Goal: Task Accomplishment & Management: Manage account settings

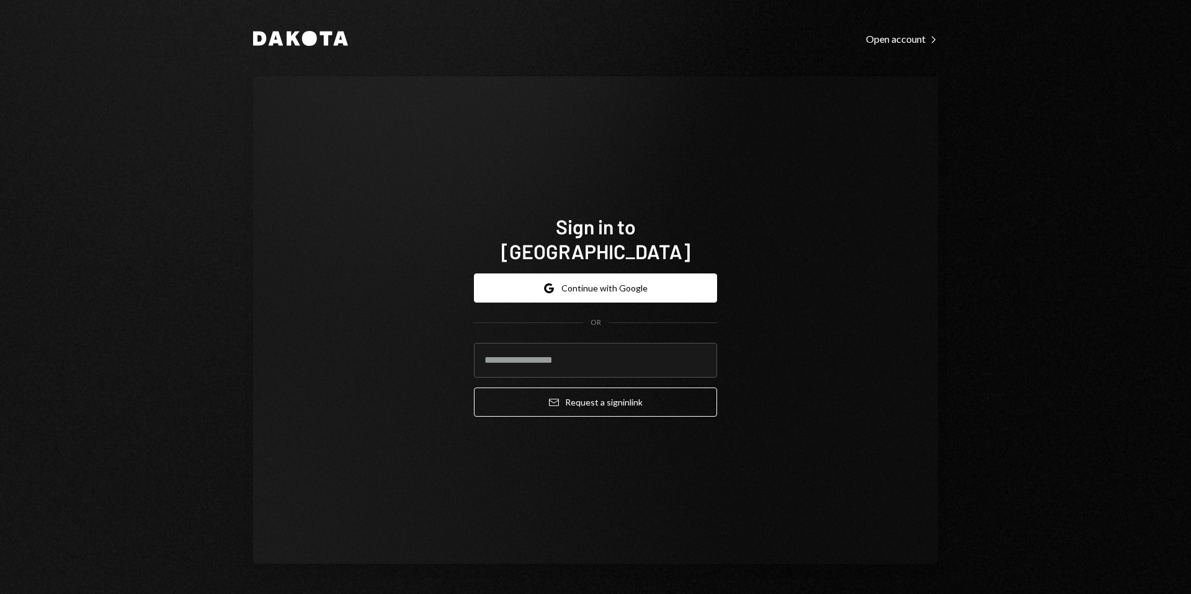
paste input "**********"
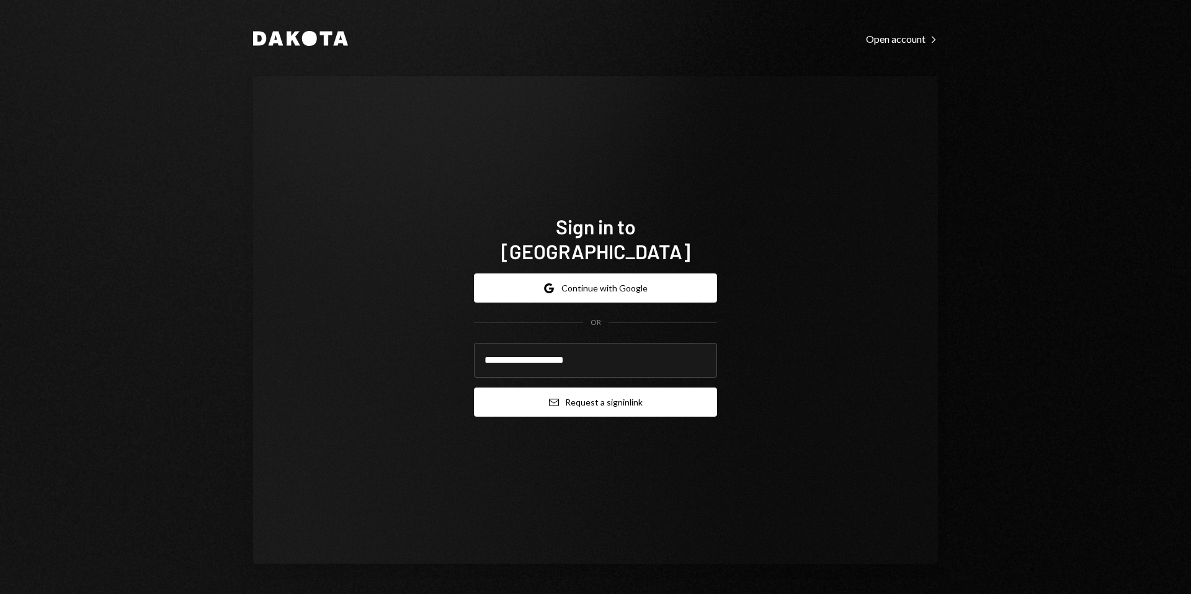
type input "**********"
click at [531, 390] on button "Email Request a sign in link" at bounding box center [595, 402] width 243 height 29
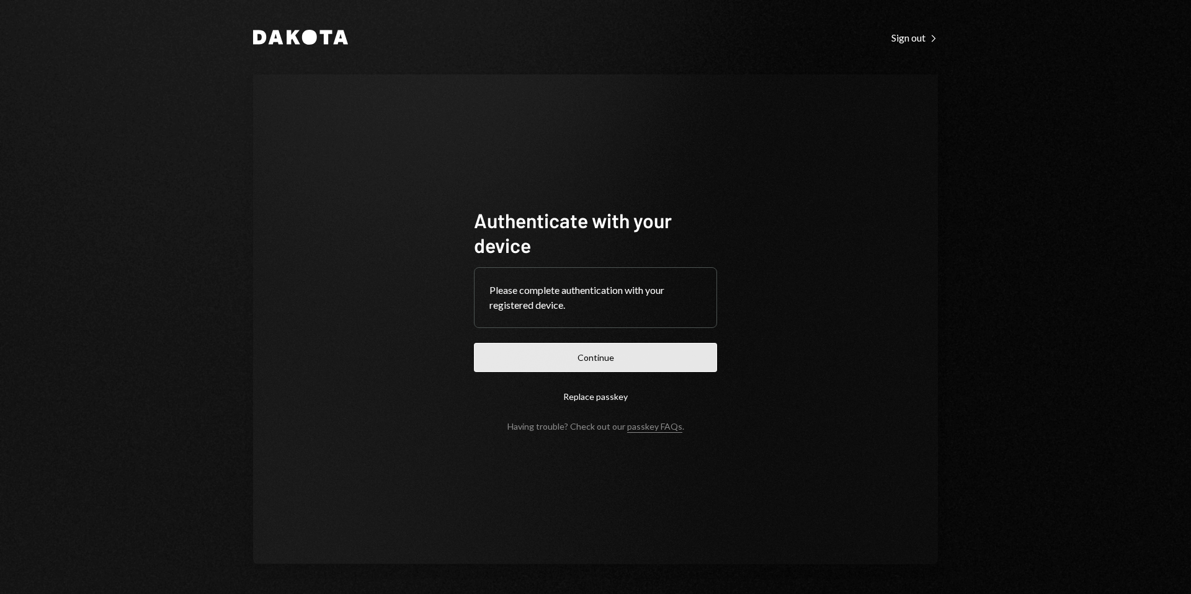
click at [633, 349] on button "Continue" at bounding box center [595, 357] width 243 height 29
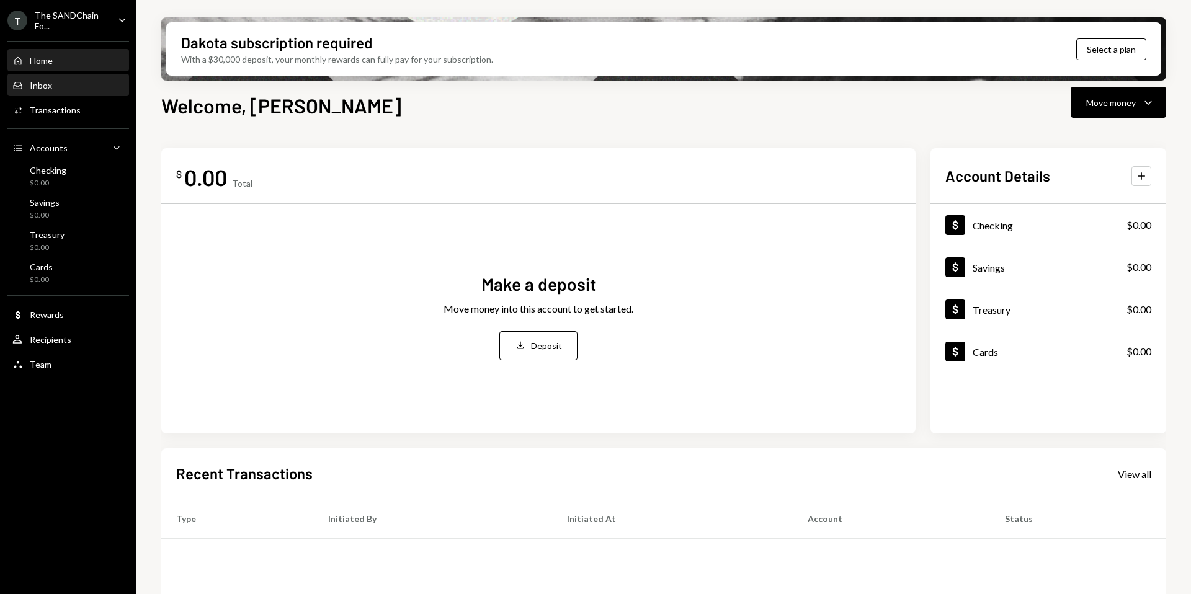
click at [77, 92] on div "Inbox Inbox" at bounding box center [68, 85] width 112 height 21
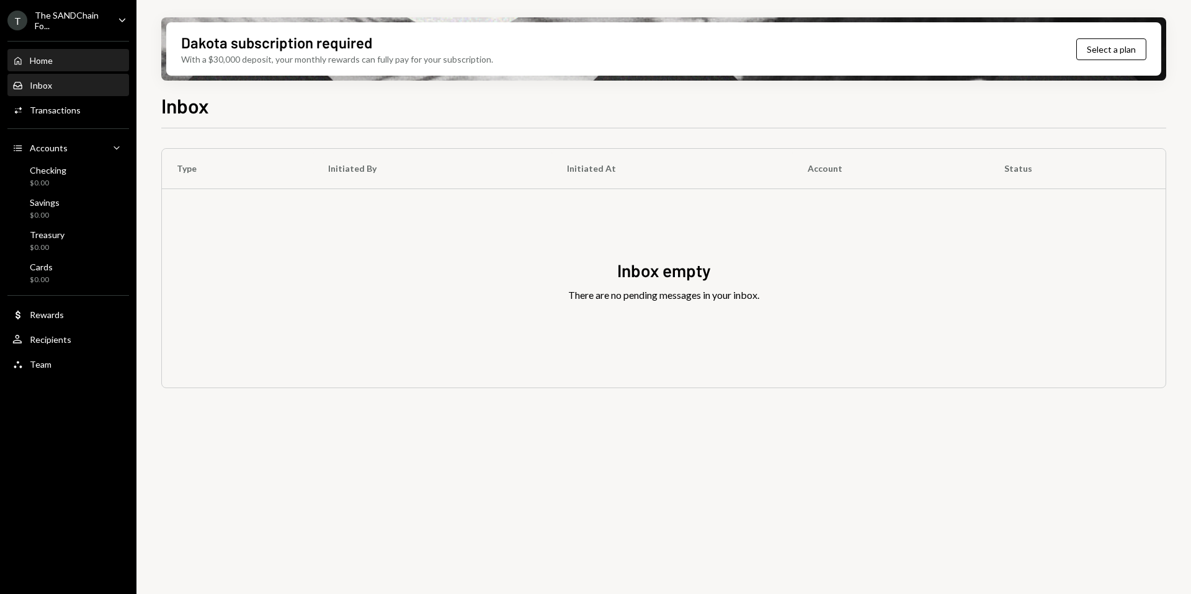
click at [72, 69] on div "Home Home" at bounding box center [68, 60] width 112 height 21
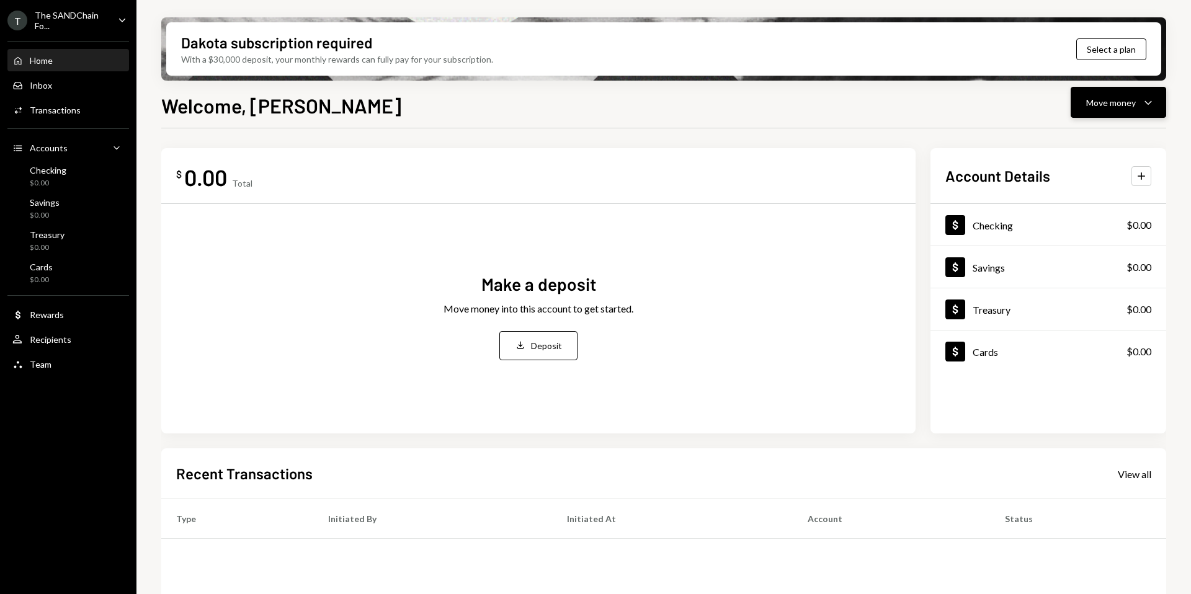
click at [1141, 107] on icon "Caret Down" at bounding box center [1148, 102] width 15 height 15
click at [1080, 138] on div "Send" at bounding box center [1108, 139] width 91 height 13
click at [810, 138] on div "$ 0.00 Total Make a deposit Move money into this account to get started. Deposi…" at bounding box center [663, 445] width 1005 height 634
click at [985, 239] on div "Dollar Checking $0.00" at bounding box center [1049, 225] width 236 height 40
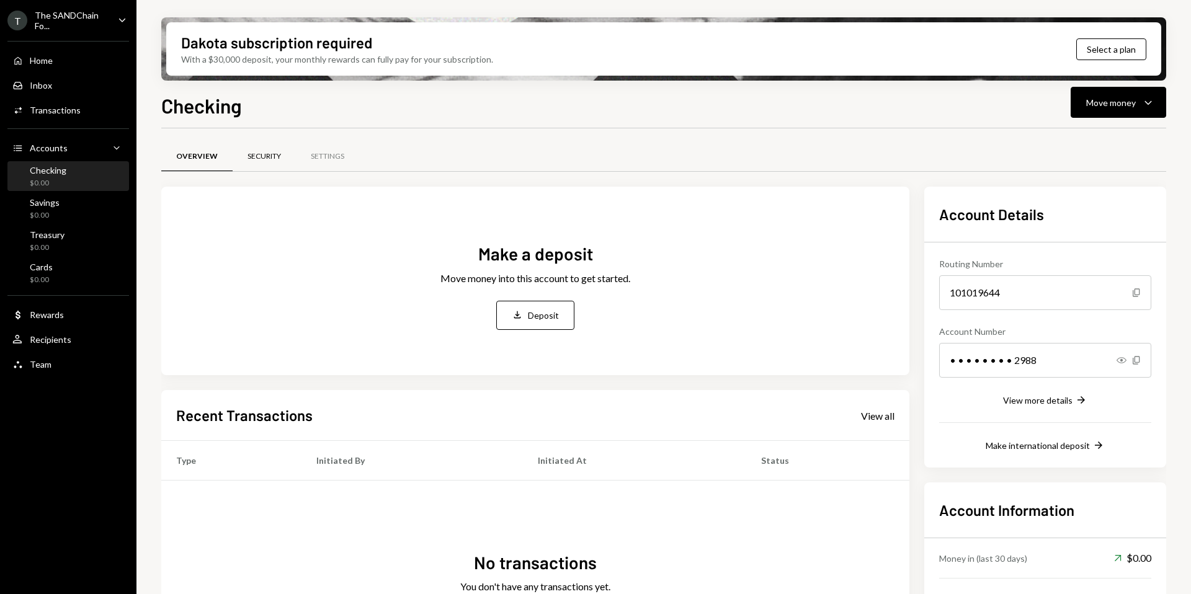
click at [272, 163] on div "Security" at bounding box center [264, 157] width 63 height 30
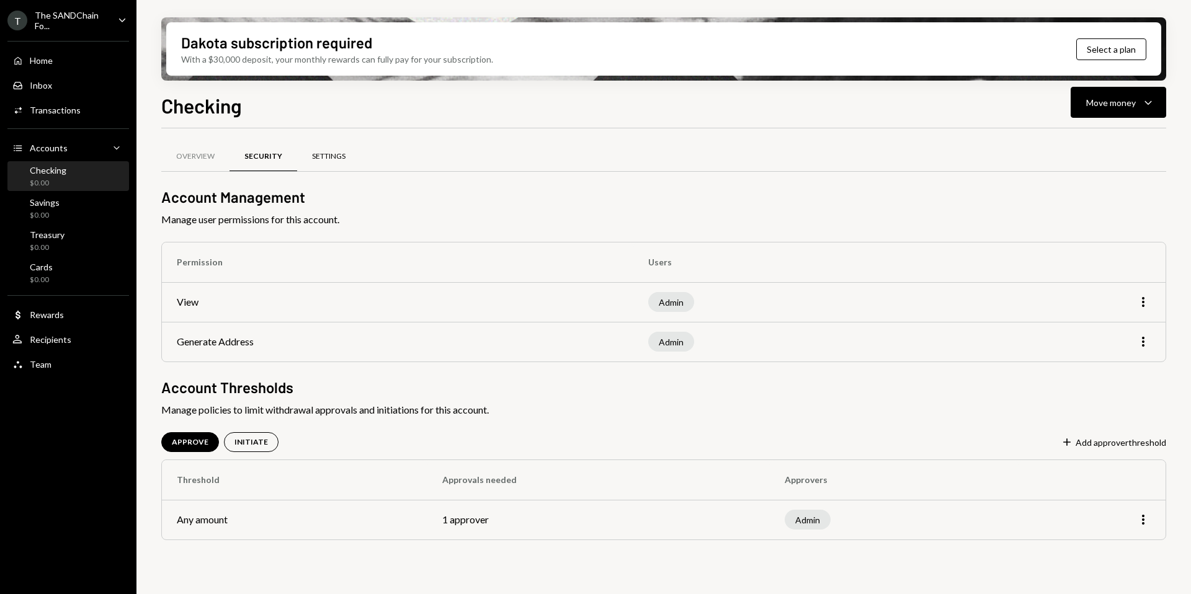
click at [316, 154] on div "Settings" at bounding box center [329, 156] width 34 height 11
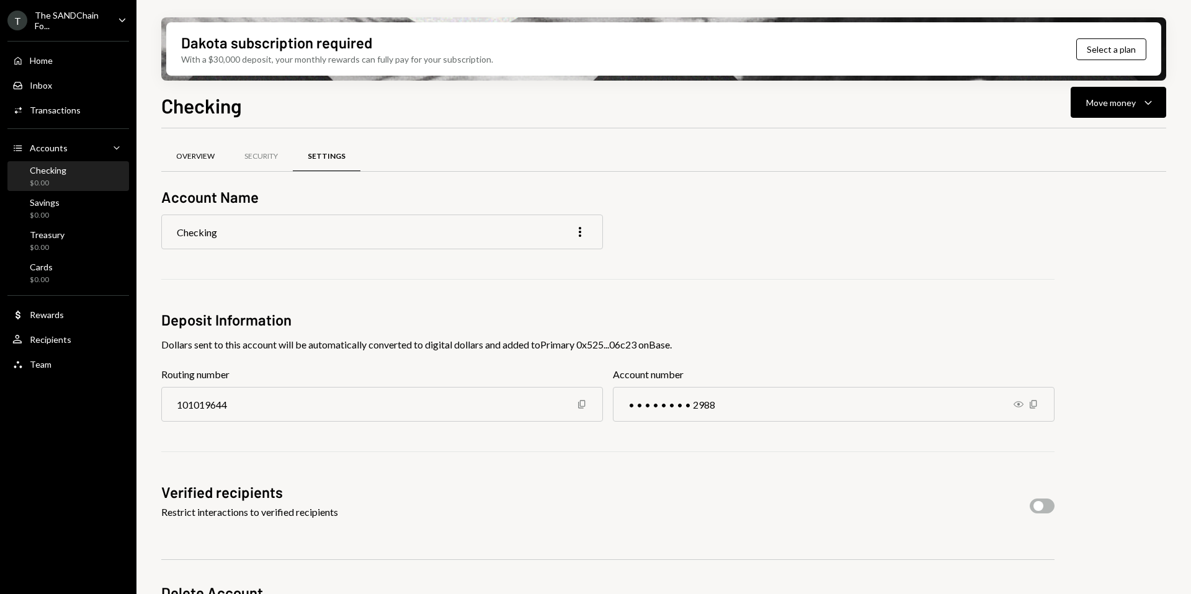
click at [217, 152] on div "Overview" at bounding box center [195, 157] width 68 height 30
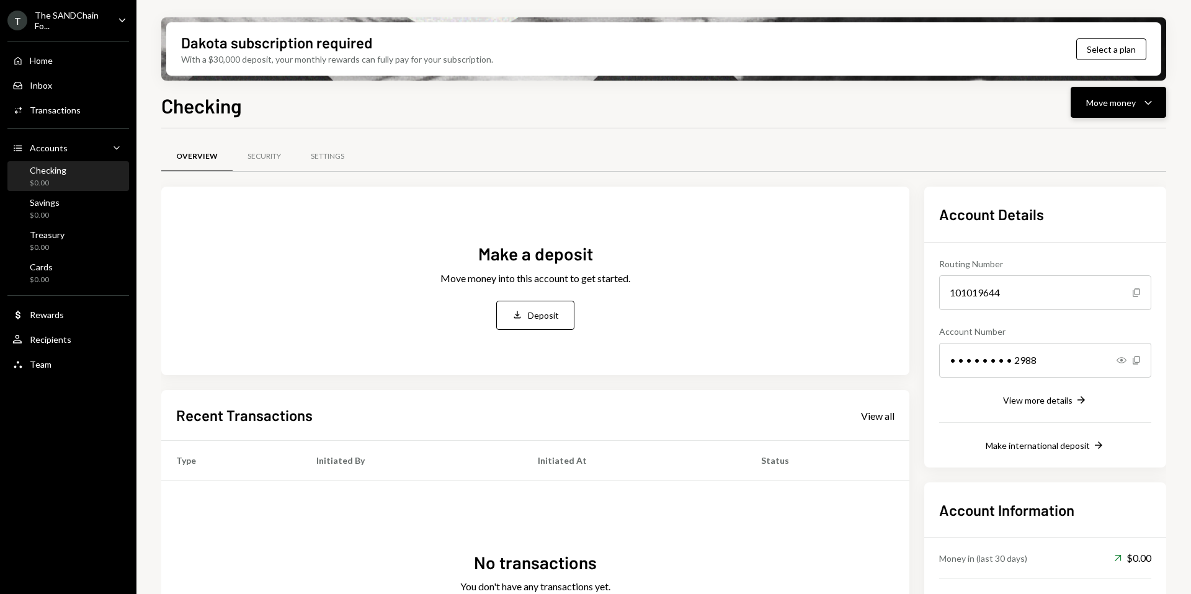
click at [1093, 114] on button "Move money Caret Down" at bounding box center [1119, 102] width 96 height 31
click at [875, 156] on div "Overview Security Settings" at bounding box center [663, 157] width 1005 height 32
click at [104, 17] on div "The SANDChain Fo..." at bounding box center [71, 20] width 73 height 21
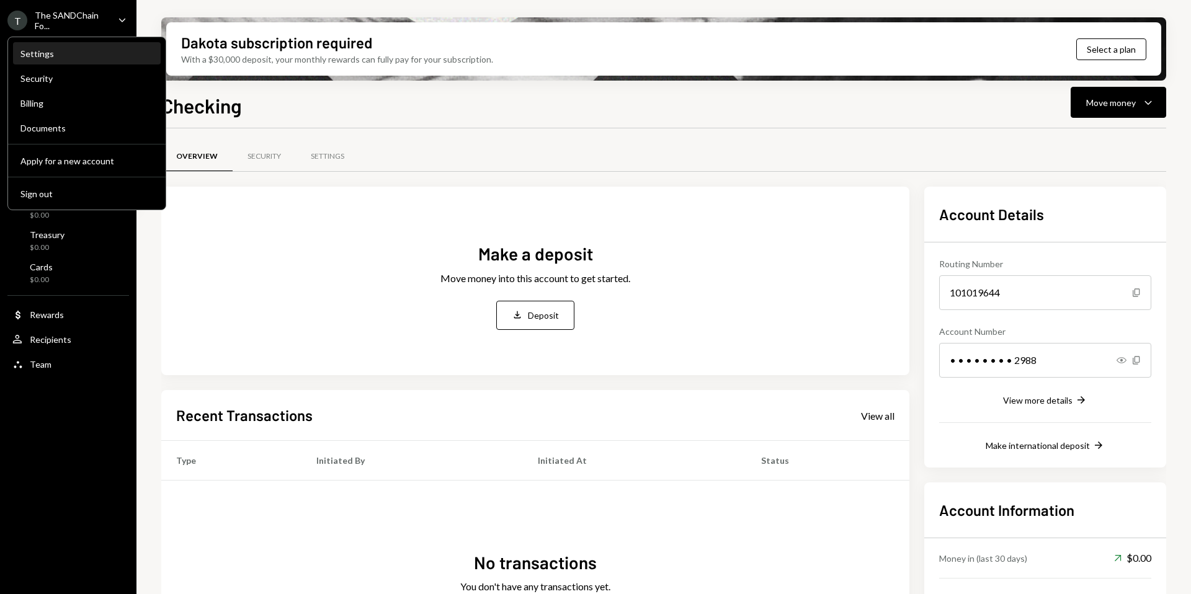
click at [84, 54] on div "Settings" at bounding box center [86, 53] width 133 height 11
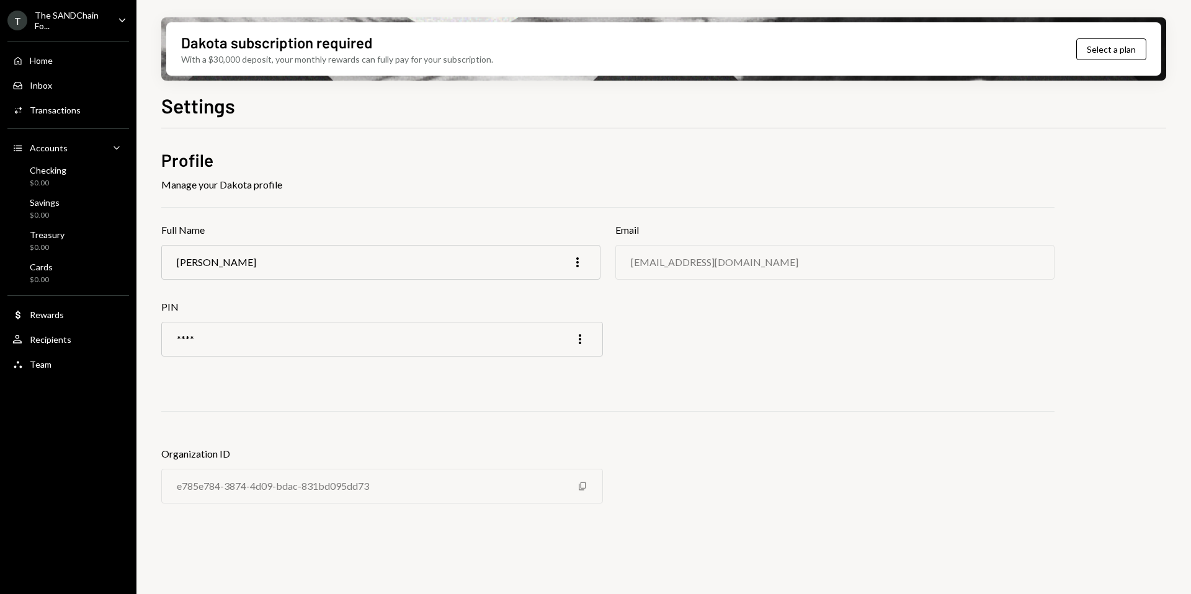
click at [99, 23] on div "The SANDChain Fo..." at bounding box center [71, 20] width 73 height 21
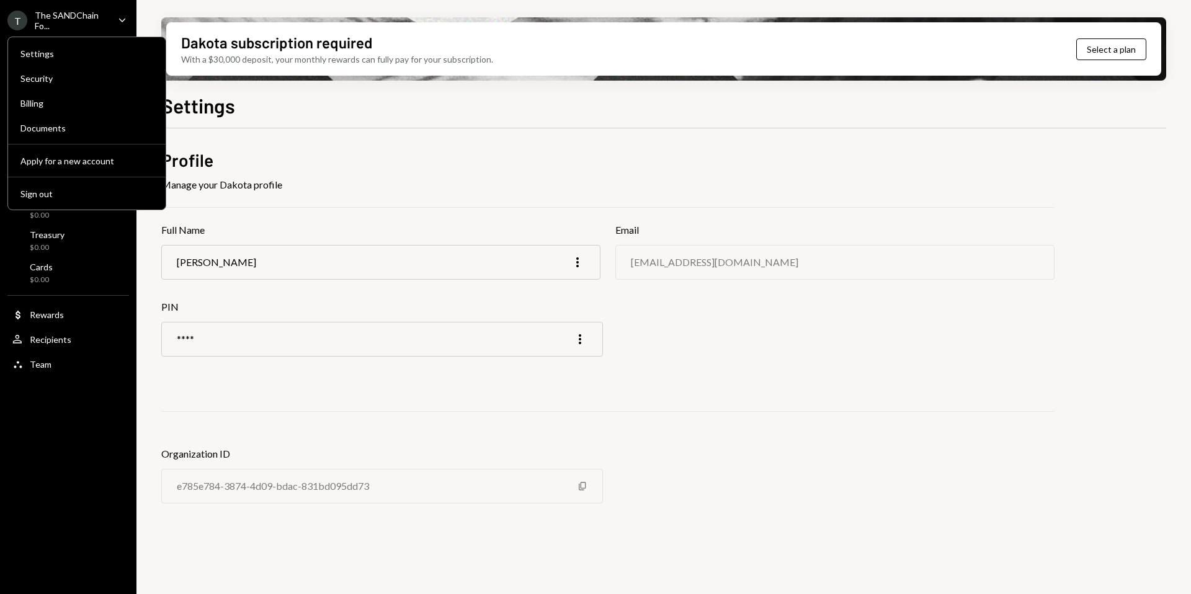
click at [235, 136] on div "Profile Manage your Dakota profile Full Name Lukas Philipp More Email finance@s…" at bounding box center [663, 338] width 1005 height 420
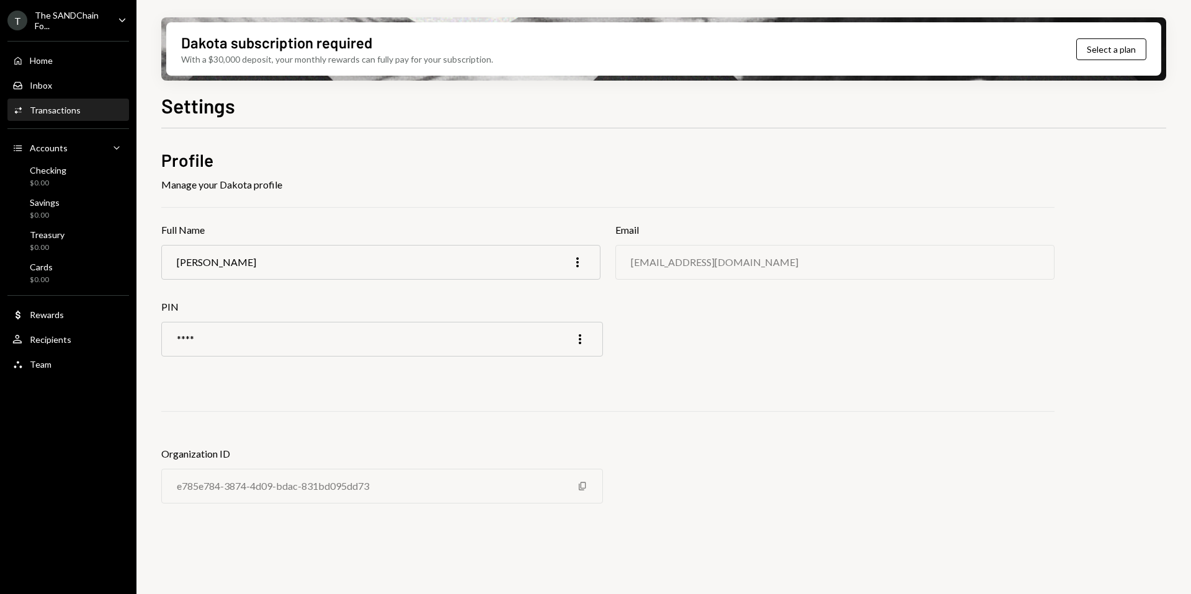
click at [91, 118] on div "Activities Transactions" at bounding box center [68, 110] width 112 height 21
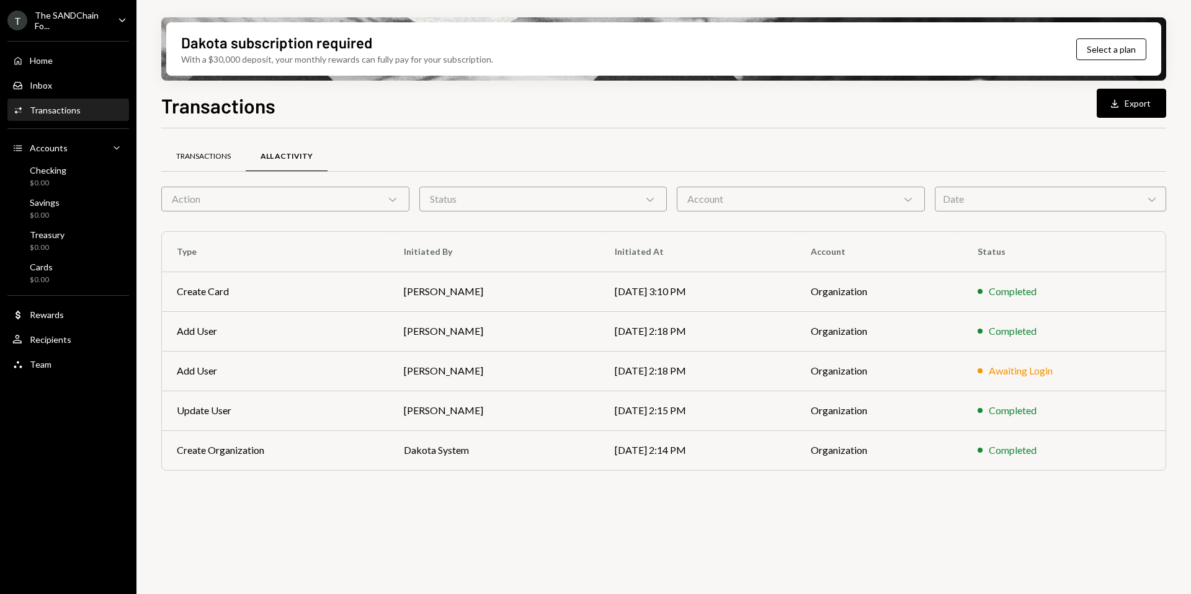
click at [202, 153] on div "Transactions" at bounding box center [203, 156] width 55 height 11
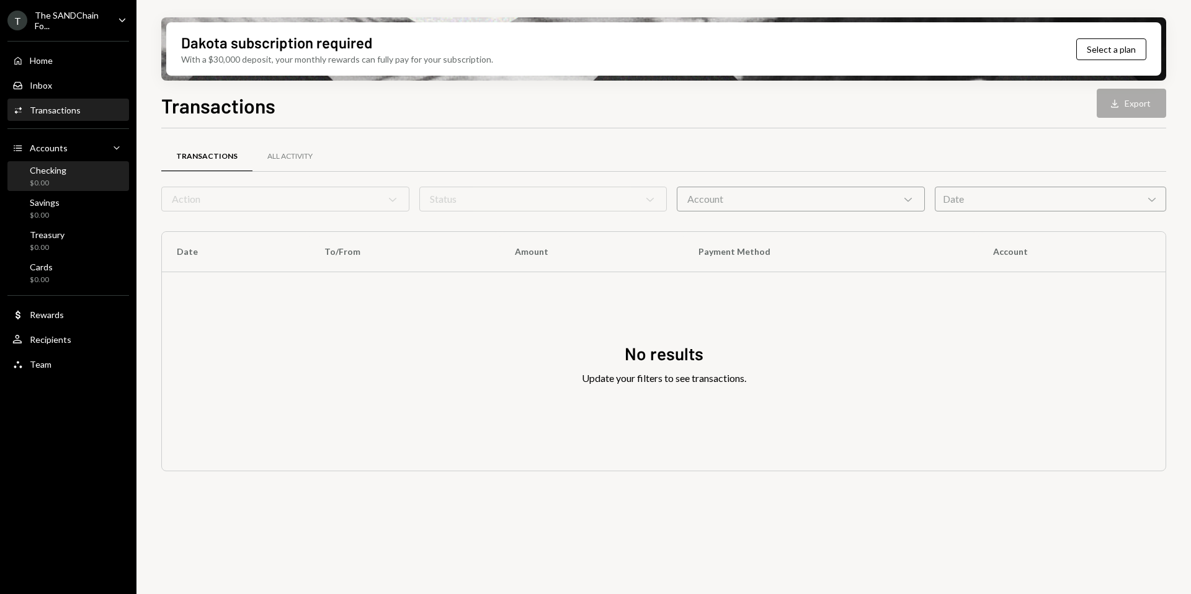
click at [79, 176] on div "Checking $0.00" at bounding box center [68, 177] width 112 height 24
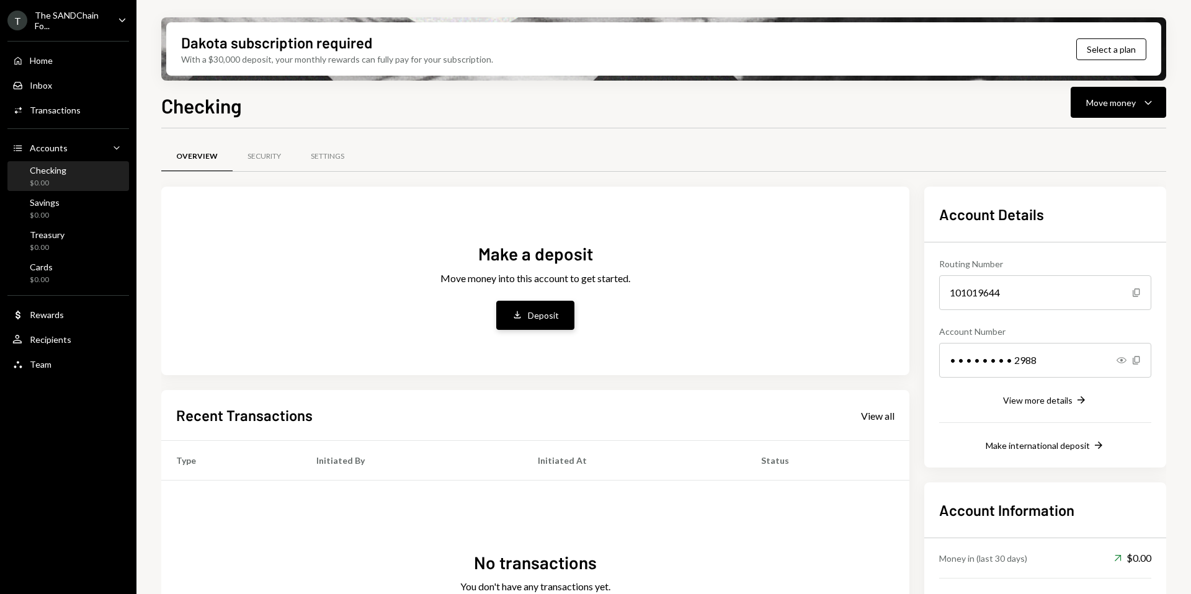
click at [522, 302] on button "Deposit Deposit" at bounding box center [535, 315] width 78 height 29
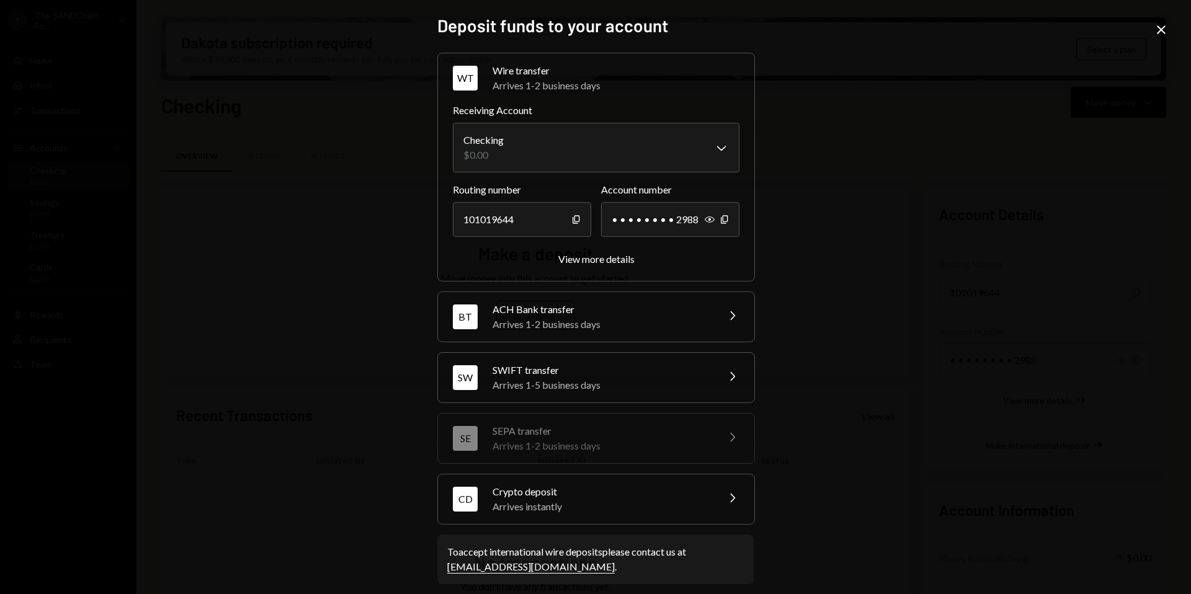
click at [534, 380] on div "Arrives 1-5 business days" at bounding box center [601, 385] width 217 height 15
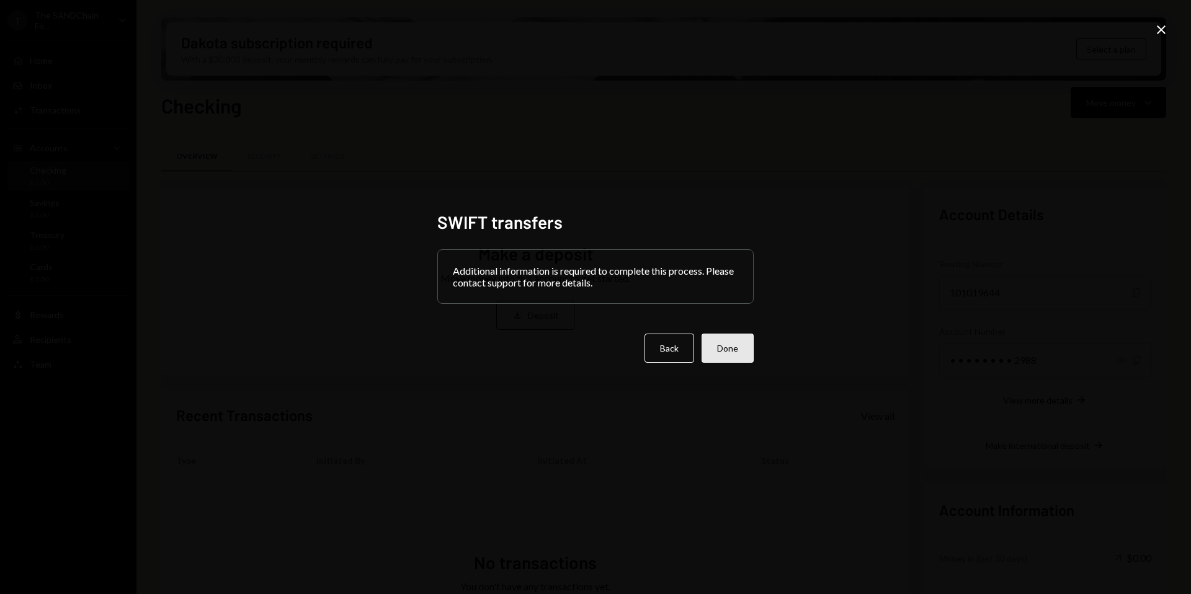
click at [723, 338] on button "Done" at bounding box center [728, 348] width 52 height 29
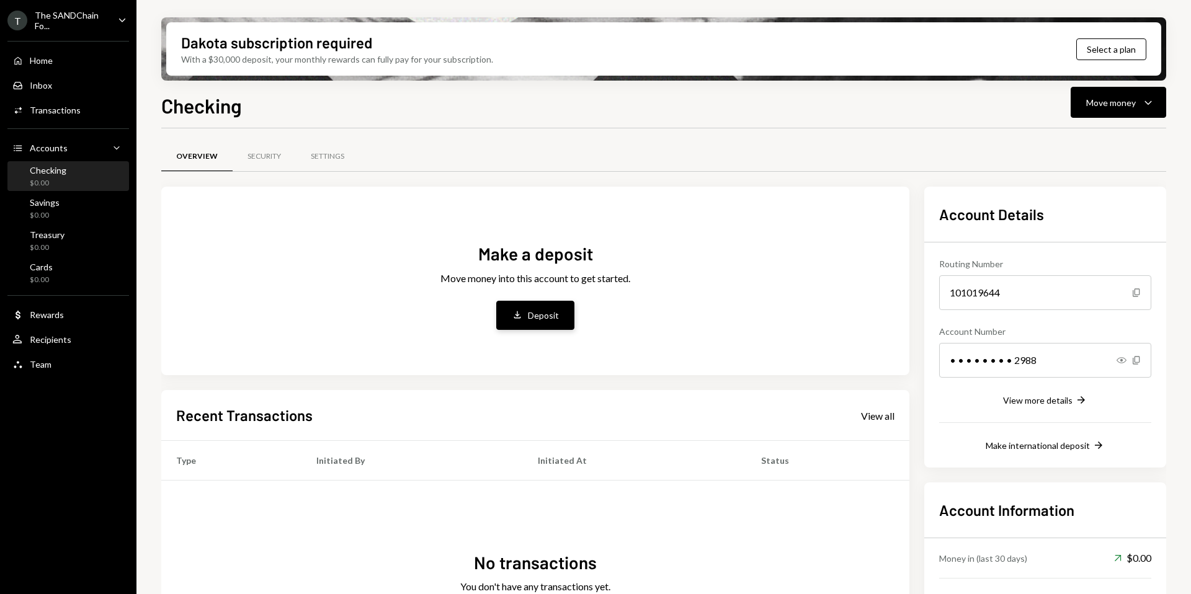
click at [548, 326] on button "Deposit Deposit" at bounding box center [535, 315] width 78 height 29
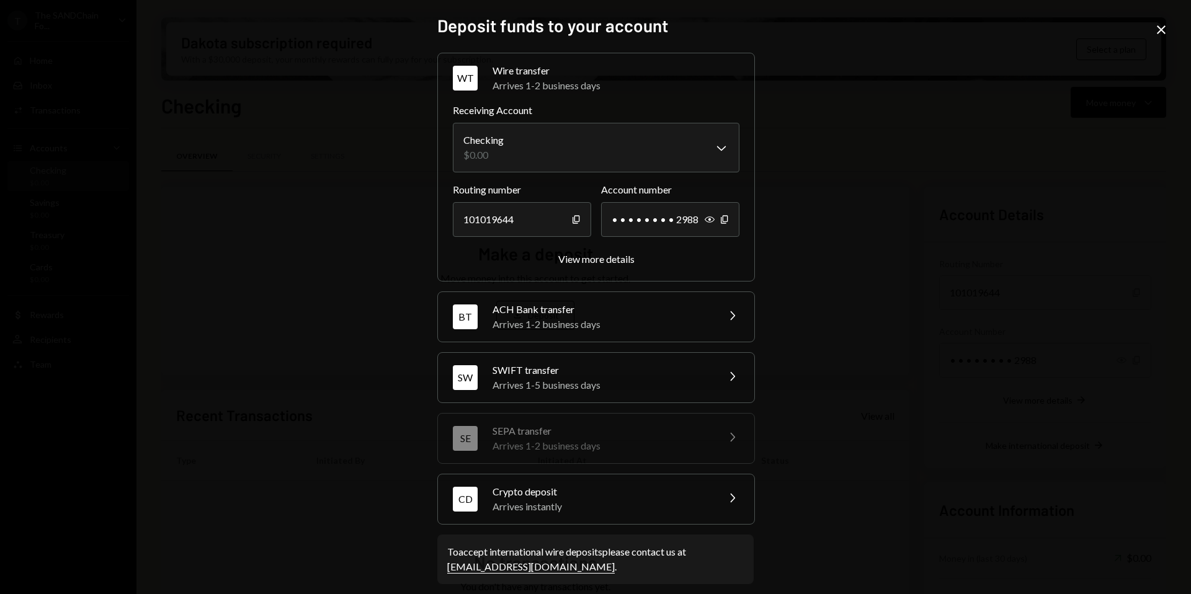
click at [559, 390] on div "Arrives 1-5 business days" at bounding box center [601, 385] width 217 height 15
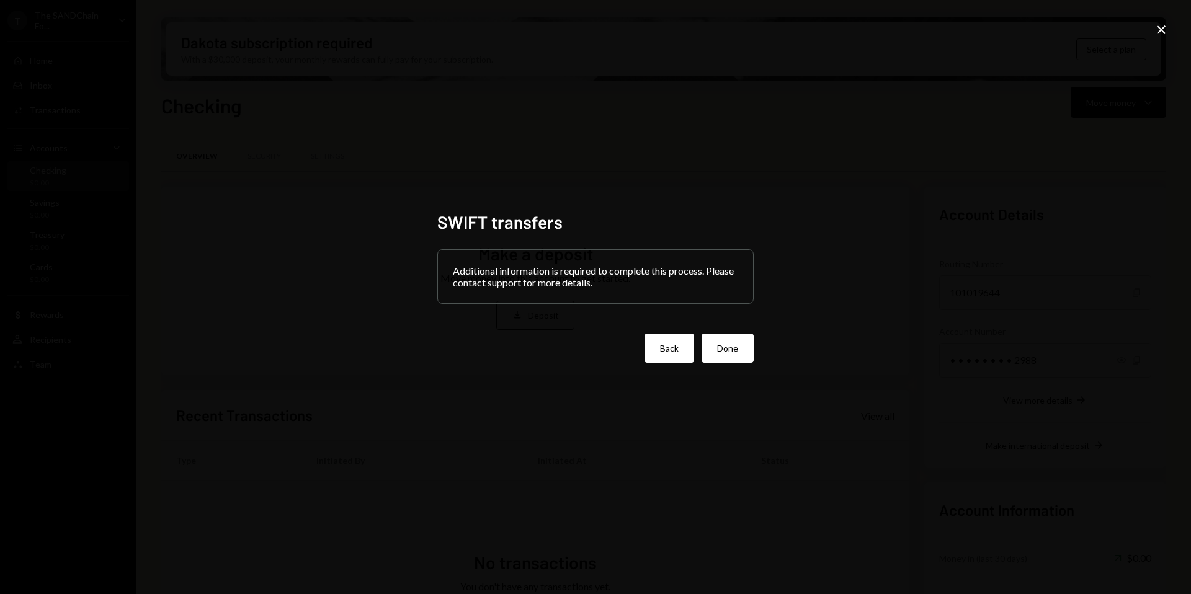
click at [662, 355] on button "Back" at bounding box center [670, 348] width 50 height 29
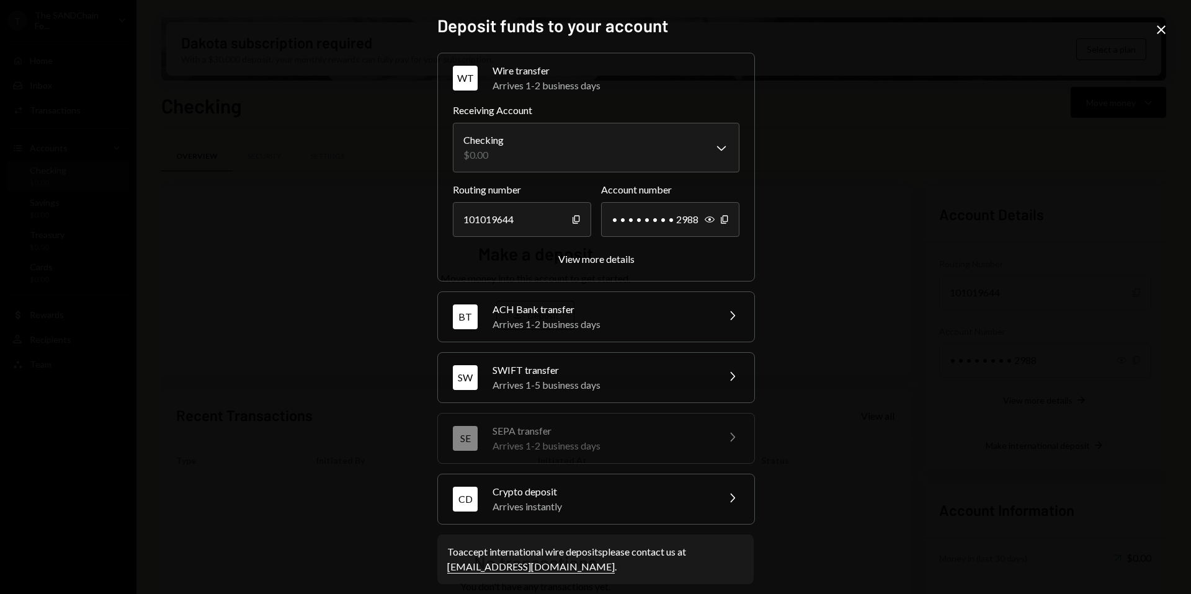
click at [798, 292] on div "**********" at bounding box center [595, 297] width 1191 height 594
click at [1151, 30] on div "**********" at bounding box center [595, 297] width 1191 height 594
click at [1156, 30] on icon "Close" at bounding box center [1161, 29] width 15 height 15
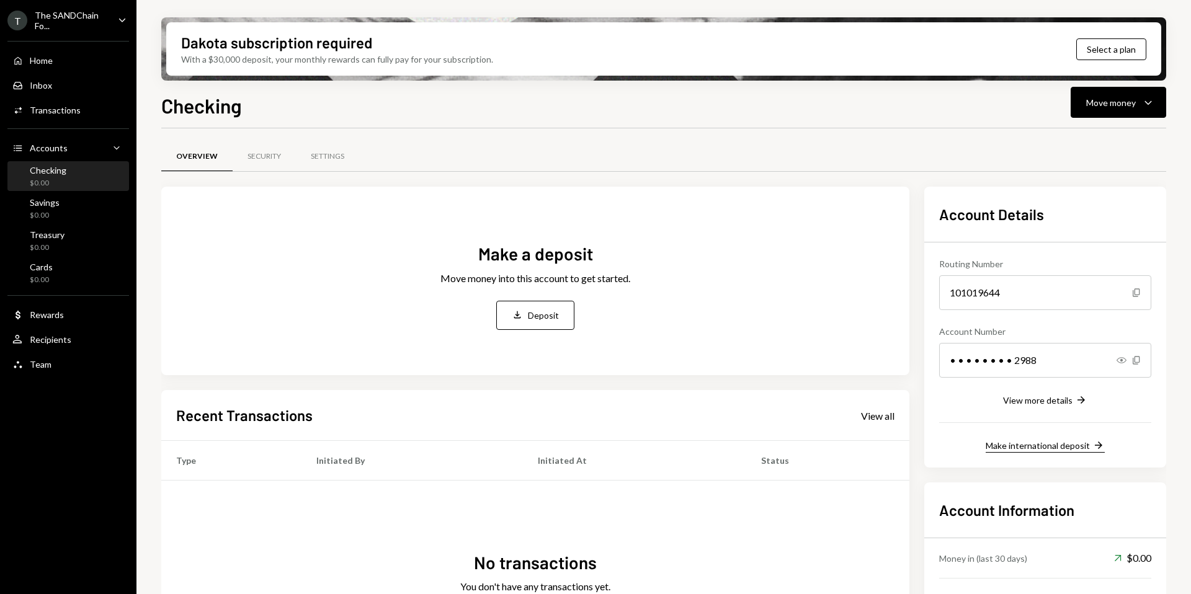
click at [1008, 440] on div "Make international deposit" at bounding box center [1038, 445] width 104 height 11
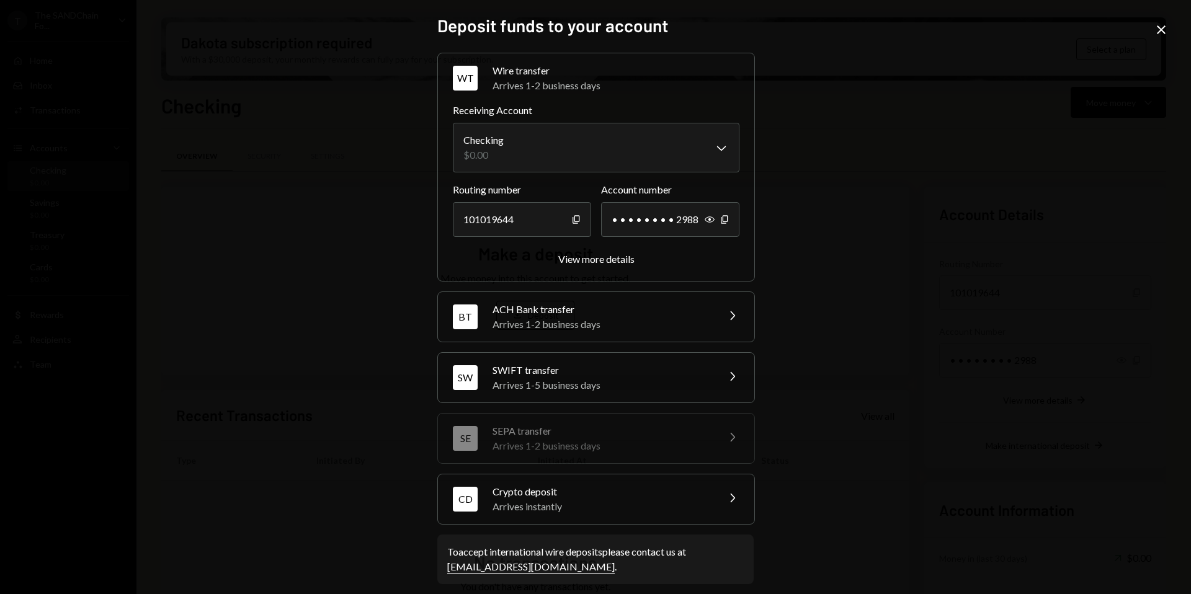
click at [1166, 33] on icon "Close" at bounding box center [1161, 29] width 15 height 15
